Goal: Information Seeking & Learning: Find specific fact

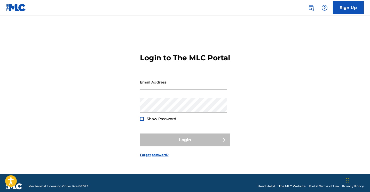
click at [158, 90] on input "Email Address" at bounding box center [183, 82] width 87 height 15
type input "[EMAIL_ADDRESS][DOMAIN_NAME]"
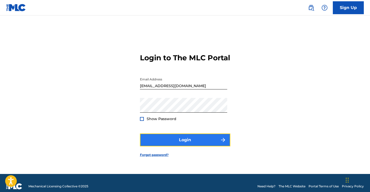
click at [173, 147] on button "Login" at bounding box center [185, 140] width 90 height 13
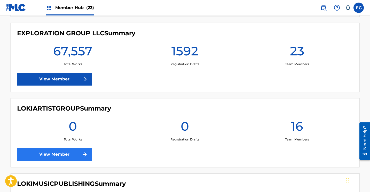
scroll to position [883, 0]
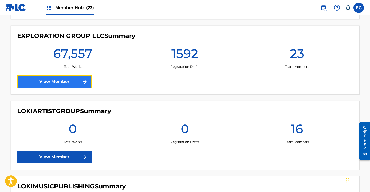
click at [27, 77] on link "View Member" at bounding box center [54, 81] width 75 height 13
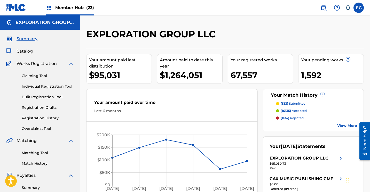
click at [23, 54] on div "Summary Catalog Works Registration Claiming Tool Individual Registration Tool B…" at bounding box center [40, 163] width 80 height 266
click at [25, 49] on span "Catalog" at bounding box center [25, 51] width 16 height 6
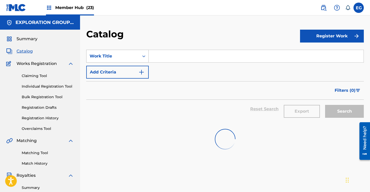
click at [122, 58] on div "Work Title" at bounding box center [113, 56] width 46 height 6
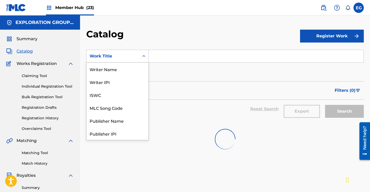
scroll to position [77, 0]
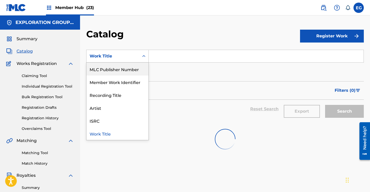
click at [122, 65] on div "MLC Publisher Number" at bounding box center [117, 69] width 62 height 13
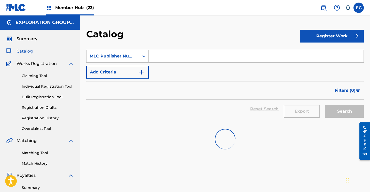
click at [176, 56] on input "Search Form" at bounding box center [256, 56] width 215 height 12
type input "S60W0O"
click at [119, 62] on div "MLC Publisher Number" at bounding box center [117, 56] width 62 height 13
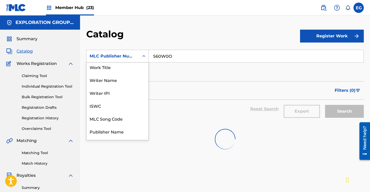
scroll to position [0, 0]
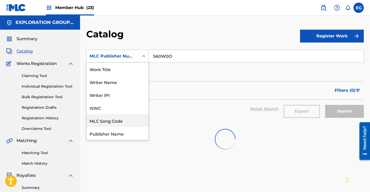
click at [113, 118] on div "MLC Song Code" at bounding box center [117, 120] width 62 height 13
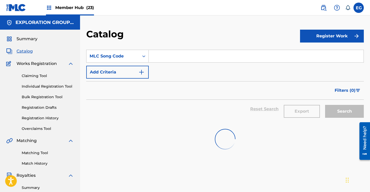
click at [165, 52] on input "Search Form" at bounding box center [256, 56] width 215 height 12
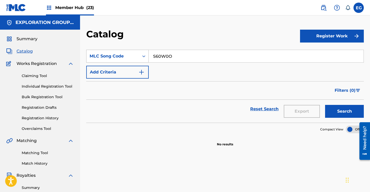
drag, startPoint x: 179, startPoint y: 55, endPoint x: 140, endPoint y: 54, distance: 39.5
click at [140, 54] on div "SearchWithCriteria87be175b-b93f-4e36-8586-c1f6ecc00d97 MLC Song Code S60W0O" at bounding box center [225, 56] width 278 height 13
click at [254, 170] on div "SearchWithCriteria87be175b-b93f-4e36-8586-c1f6ecc00d97 MLC Song Code S60W0O Add…" at bounding box center [225, 177] width 278 height 267
click at [348, 110] on button "Search" at bounding box center [344, 111] width 39 height 13
drag, startPoint x: 186, startPoint y: 58, endPoint x: 92, endPoint y: 46, distance: 94.1
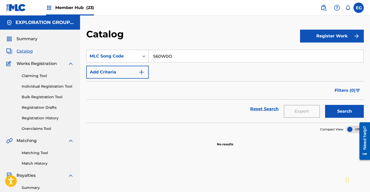
click at [92, 46] on section "SearchWithCriteria87be175b-b93f-4e36-8586-c1f6ecc00d97 MLC Song Code S60W0O Add…" at bounding box center [225, 83] width 278 height 79
paste input "PM98ET"
type input "PM98ET"
click at [350, 114] on button "Search" at bounding box center [344, 111] width 39 height 13
click at [360, 7] on label at bounding box center [358, 8] width 10 height 10
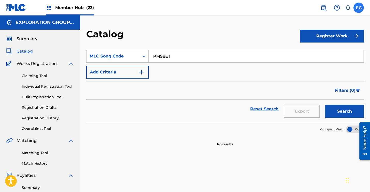
click at [359, 8] on input "EG Exploration Group [EMAIL_ADDRESS][DOMAIN_NAME] Notification Preferences Prof…" at bounding box center [359, 8] width 0 height 0
click at [260, 2] on nav "Member Hub (23) EG EG Exploration Group [EMAIL_ADDRESS][DOMAIN_NAME] Notificati…" at bounding box center [185, 7] width 370 height 15
click at [361, 5] on label at bounding box center [358, 8] width 10 height 10
click at [359, 8] on input "EG Exploration Group [EMAIL_ADDRESS][DOMAIN_NAME] Notification Preferences Prof…" at bounding box center [359, 8] width 0 height 0
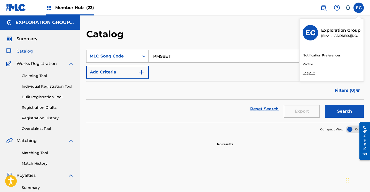
click at [311, 73] on p "Log out" at bounding box center [309, 73] width 12 height 5
click at [359, 8] on input "EG Exploration Group [EMAIL_ADDRESS][DOMAIN_NAME] Notification Preferences Prof…" at bounding box center [359, 8] width 0 height 0
